Goal: Navigation & Orientation: Find specific page/section

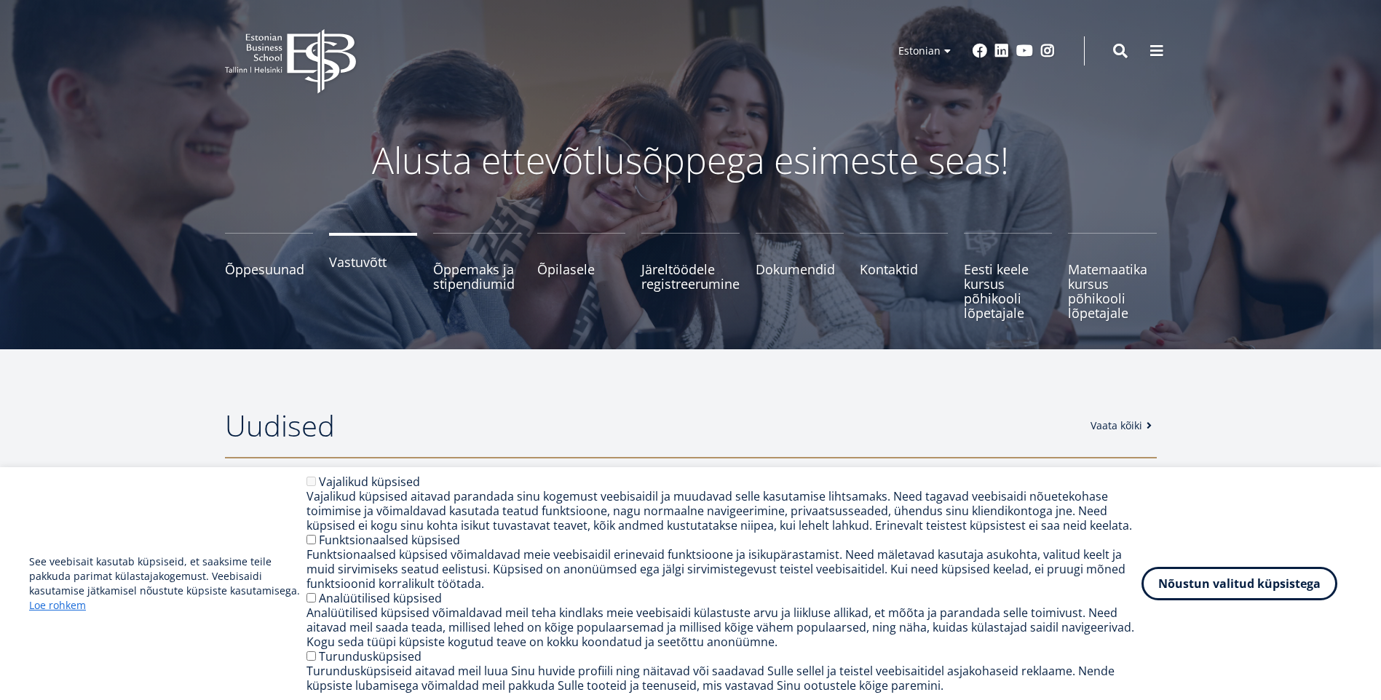
click at [355, 262] on span "Vastuvõtt" at bounding box center [373, 262] width 88 height 15
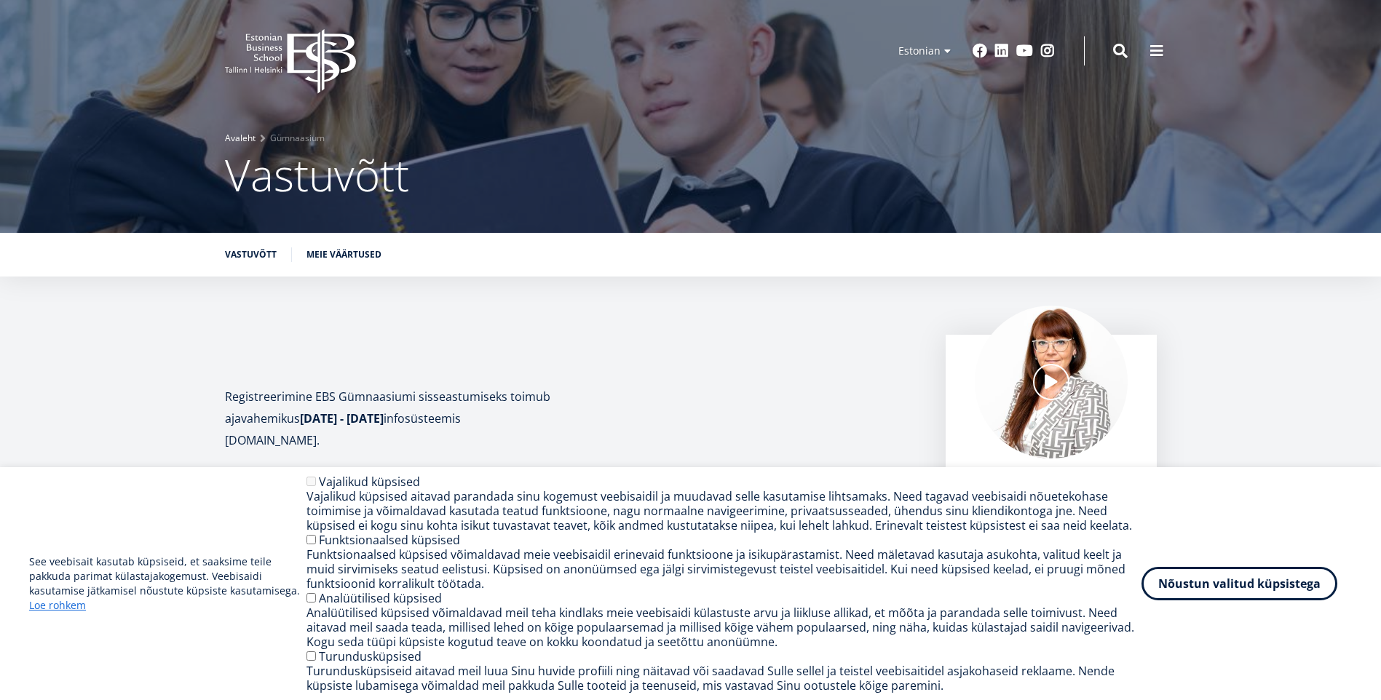
click at [237, 134] on link "Avaleht" at bounding box center [240, 138] width 31 height 15
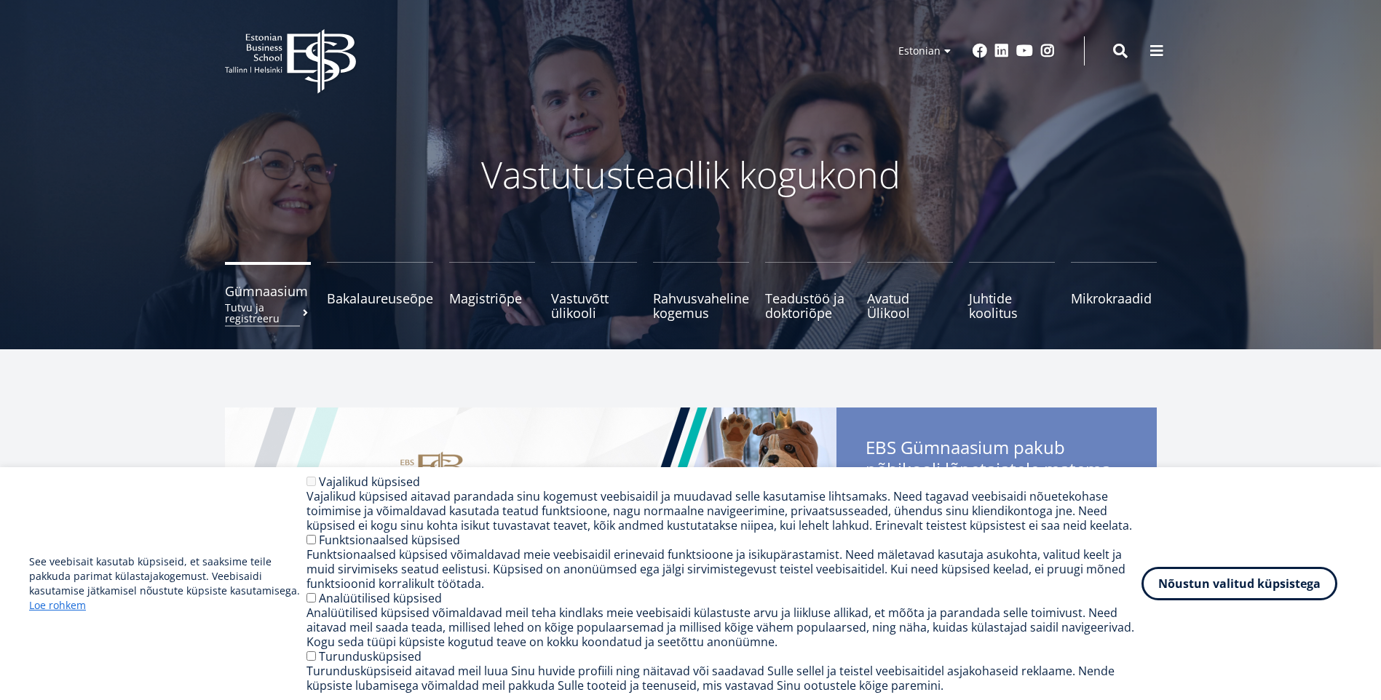
click at [256, 298] on span "Gümnaasium Tutvu ja registreeru" at bounding box center [268, 291] width 86 height 15
